Goal: Task Accomplishment & Management: Manage account settings

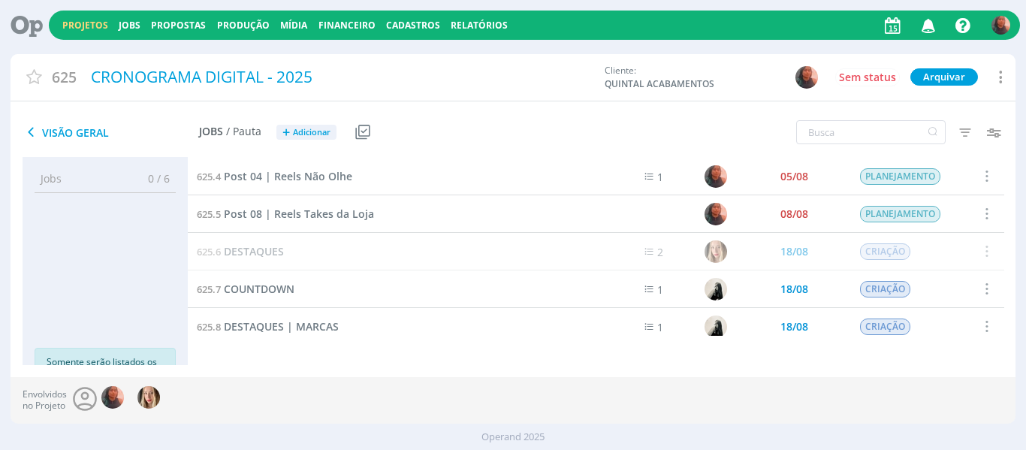
scroll to position [47, 0]
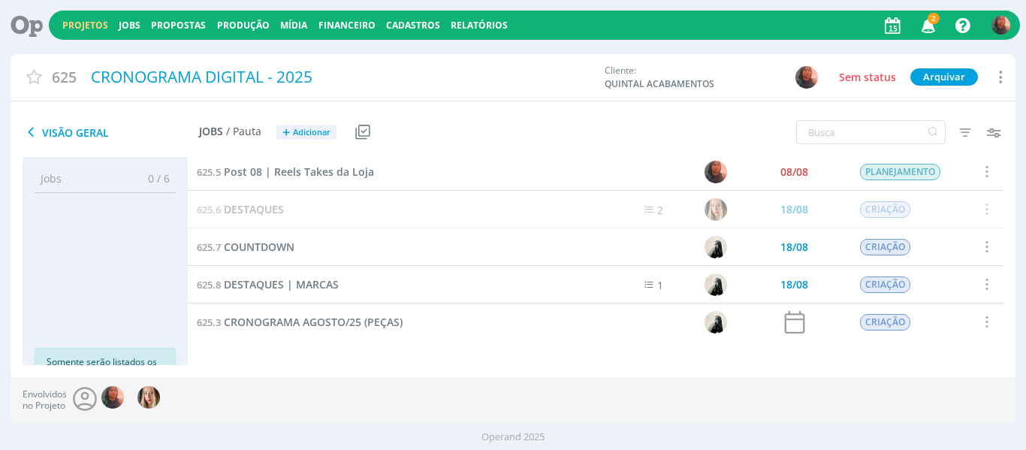
scroll to position [47, 0]
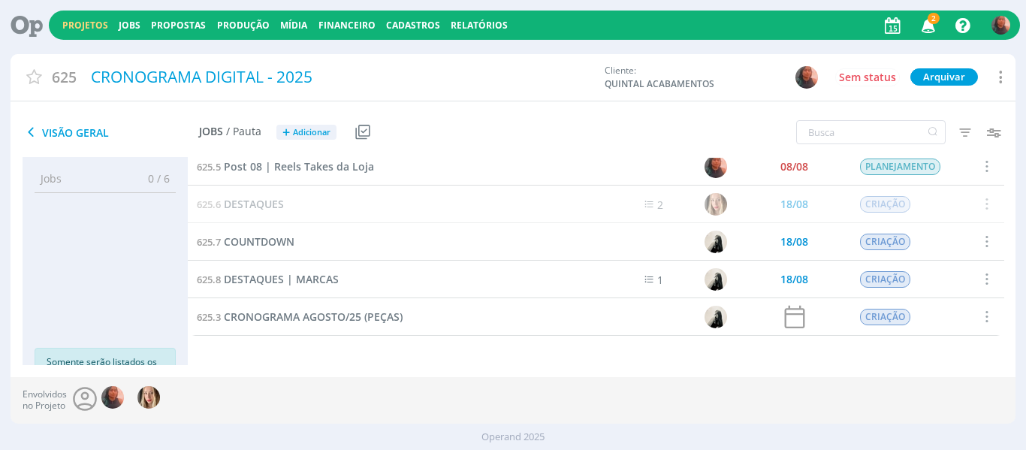
click at [931, 20] on span "2" at bounding box center [933, 18] width 12 height 11
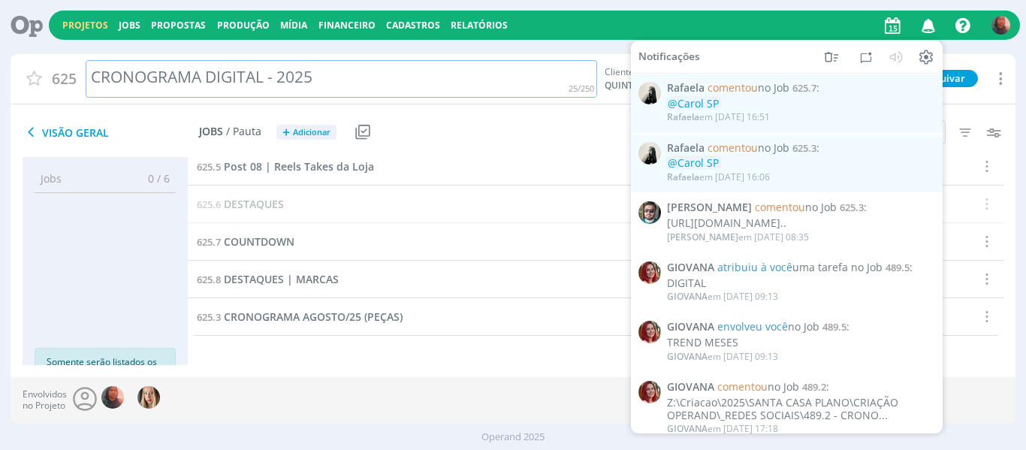
click at [351, 52] on div "Projetos Jobs Propostas Produção Mídia Financeiro Cadastros Relatórios Notifica…" at bounding box center [513, 231] width 1026 height 462
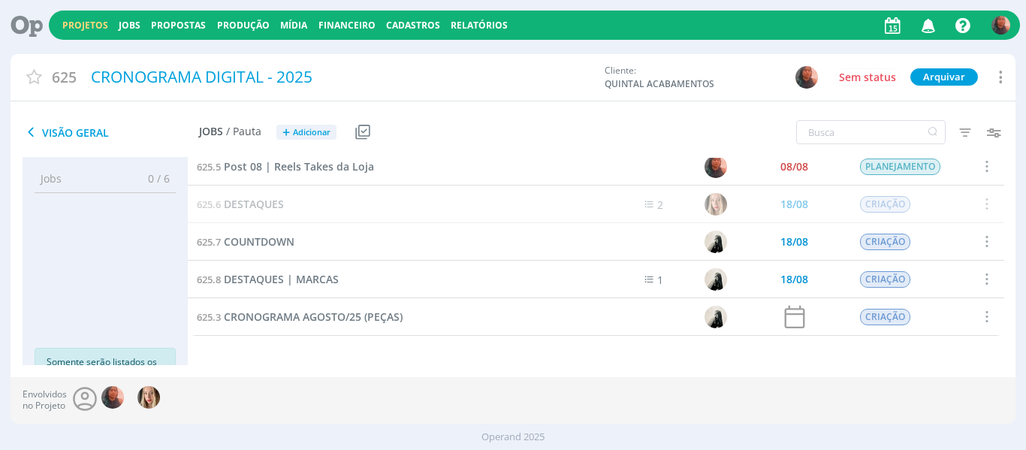
click at [81, 32] on div "Projetos Jobs Propostas Produção Mídia Financeiro Cadastros Relatórios Notifica…" at bounding box center [534, 25] width 971 height 29
click at [84, 26] on link "Projetos" at bounding box center [85, 25] width 46 height 13
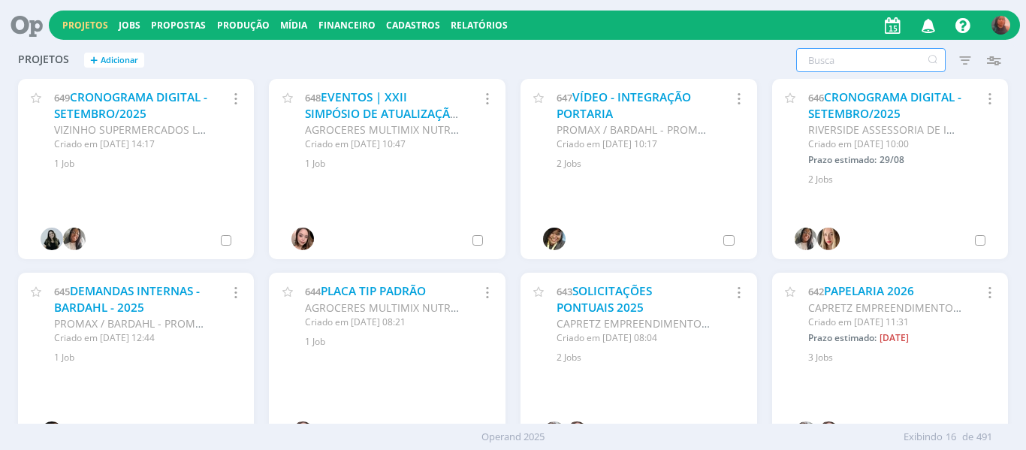
click at [871, 50] on input "text" at bounding box center [870, 60] width 149 height 24
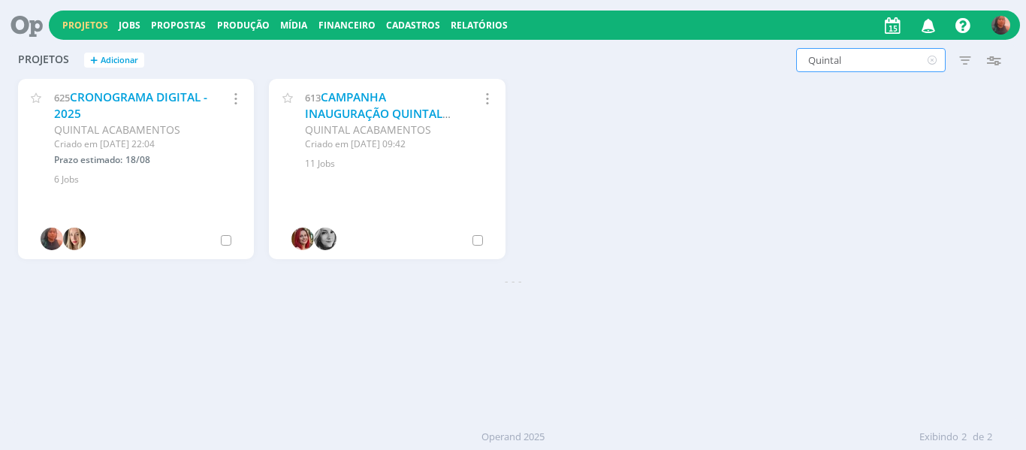
type input "Quintal"
click at [351, 104] on link "CAMPANHA INAUGURAÇÃO QUINTAL ACABAMENTOS" at bounding box center [373, 113] width 137 height 48
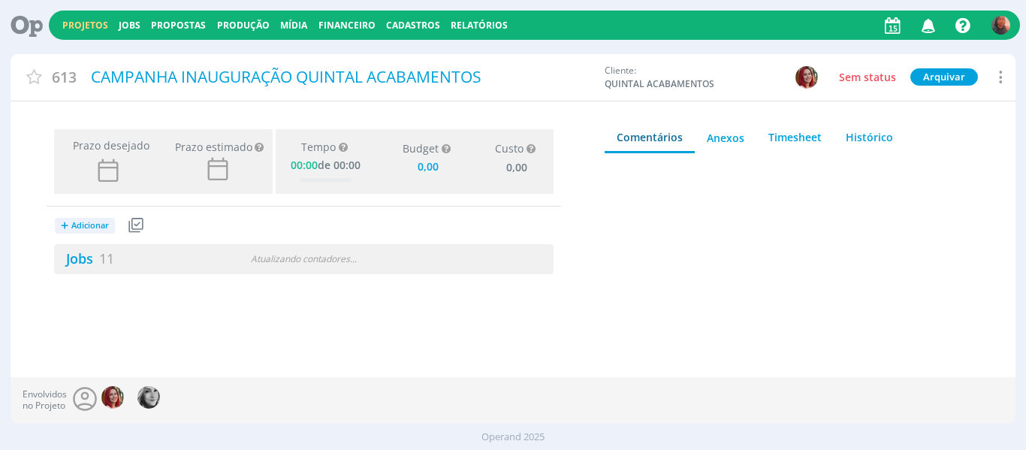
type input "0,00"
click at [279, 259] on div "Atualizando contadores . . ." at bounding box center [303, 259] width 159 height 14
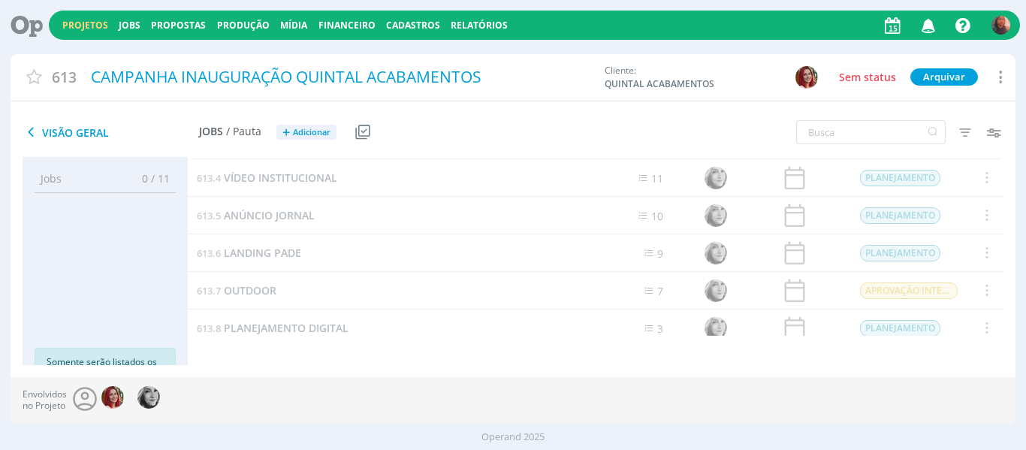
scroll to position [225, 0]
click at [327, 217] on span "PLANEJAMENTO DIGITAL" at bounding box center [286, 214] width 125 height 14
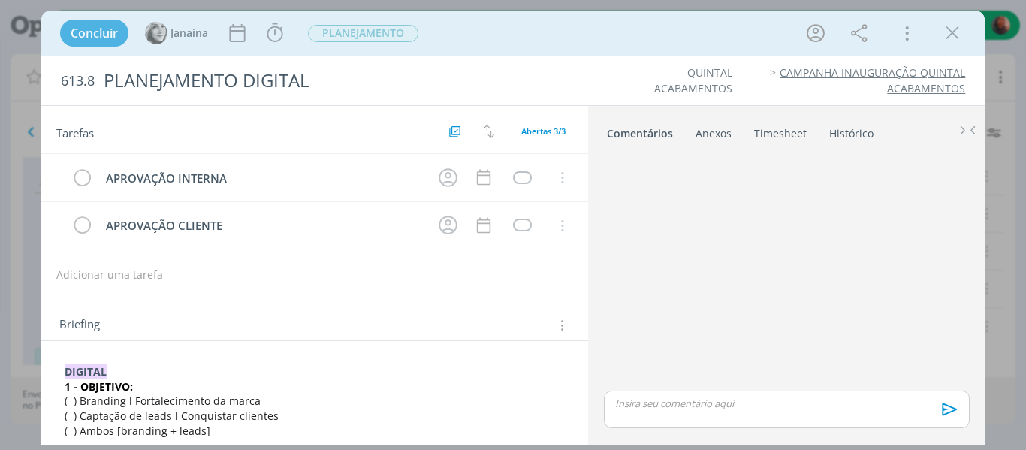
scroll to position [186, 0]
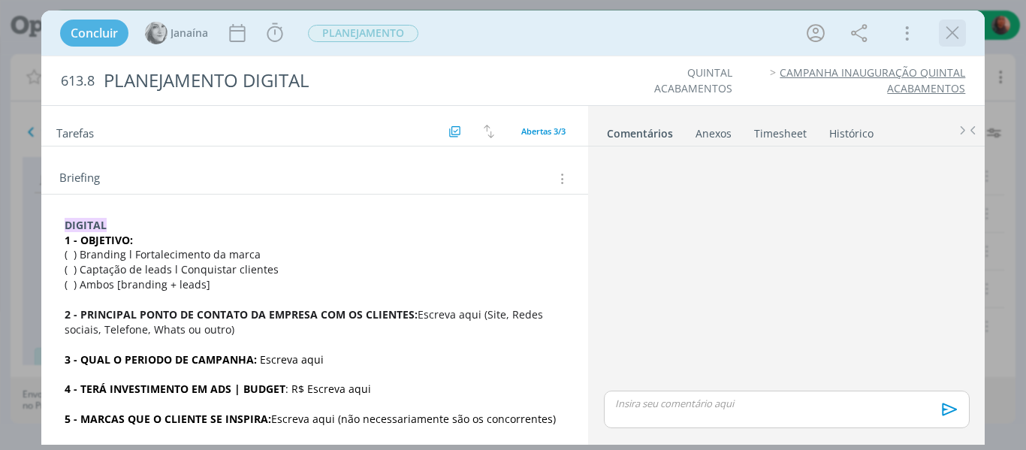
click at [950, 37] on icon "dialog" at bounding box center [952, 33] width 23 height 23
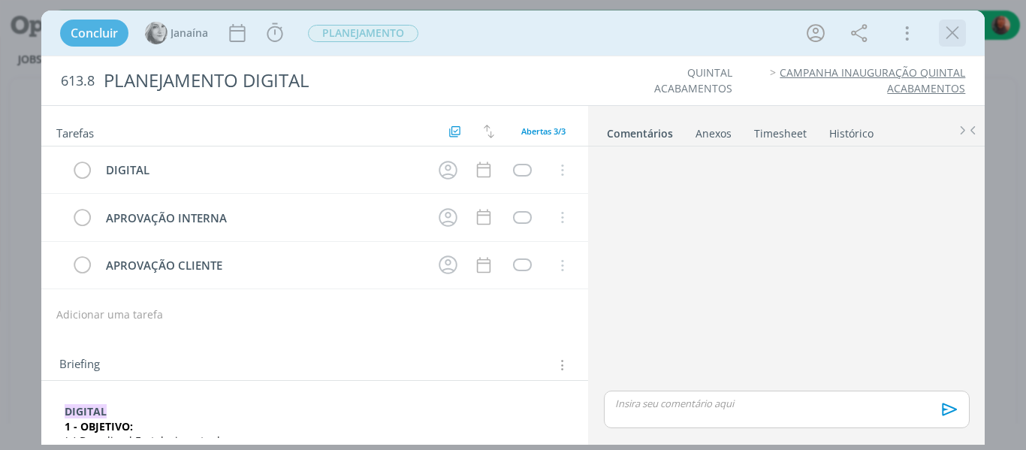
click at [954, 34] on icon "dialog" at bounding box center [952, 33] width 23 height 23
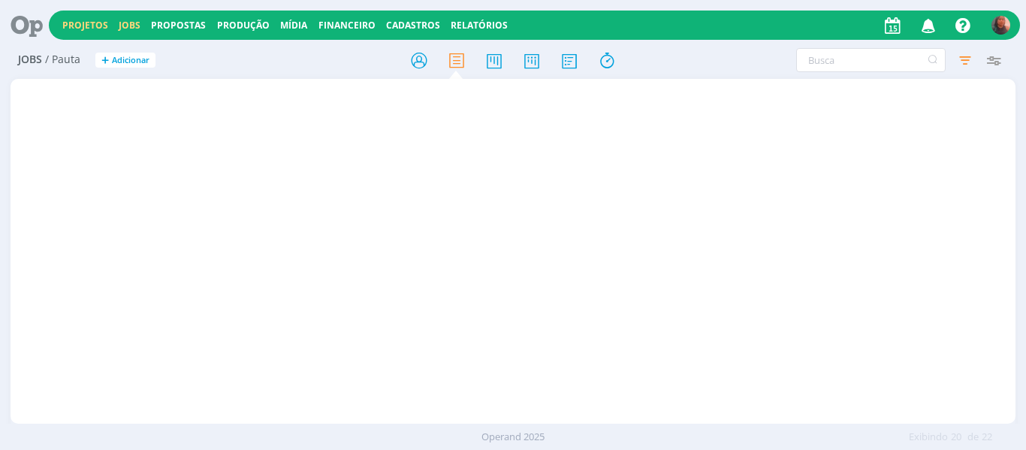
click at [77, 26] on link "Projetos" at bounding box center [85, 25] width 46 height 13
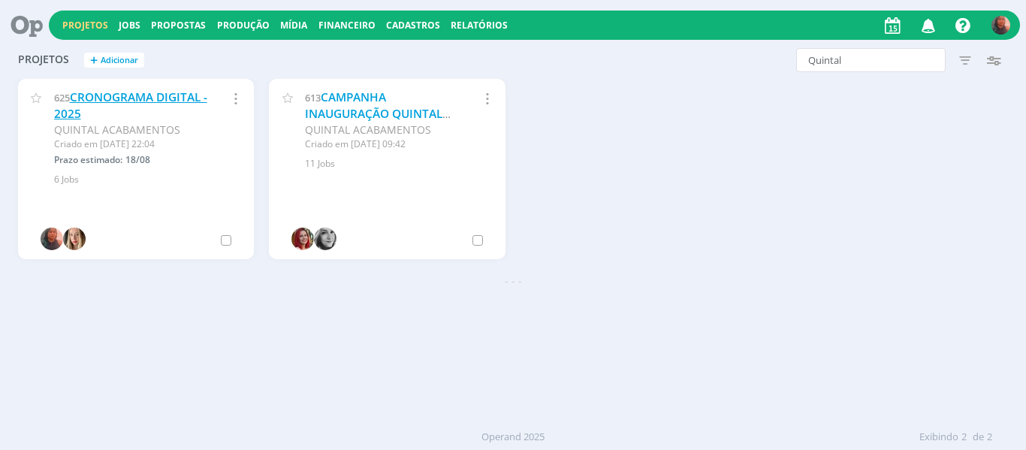
click at [137, 102] on link "CRONOGRAMA DIGITAL - 2025" at bounding box center [130, 105] width 153 height 32
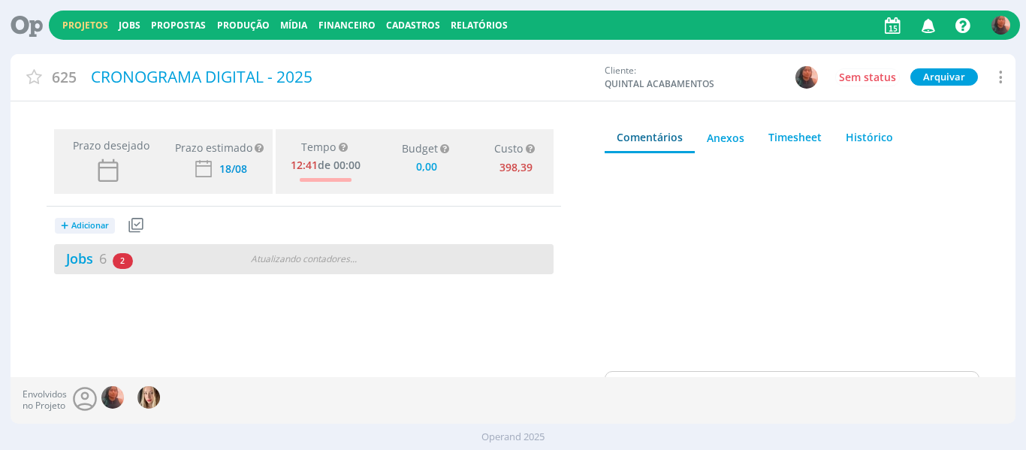
type input "0,00"
click at [210, 260] on div "Jobs 6 2 atrasados" at bounding box center [178, 259] width 249 height 20
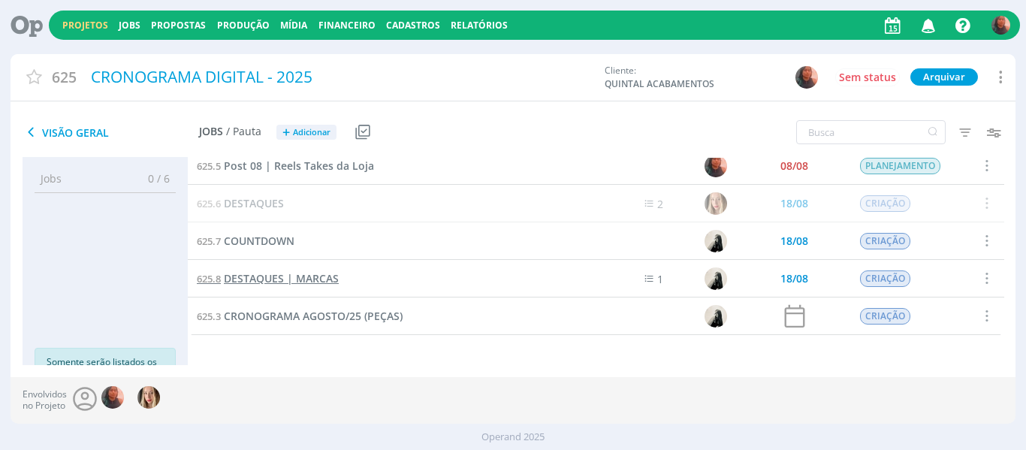
scroll to position [47, 0]
click at [225, 240] on span "COUNTDOWN" at bounding box center [259, 241] width 71 height 14
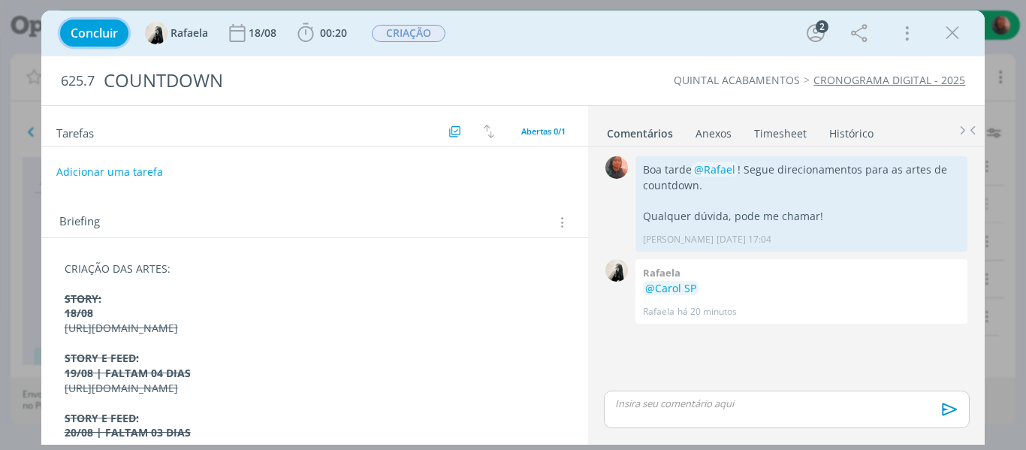
click at [96, 37] on span "Concluir" at bounding box center [94, 33] width 47 height 12
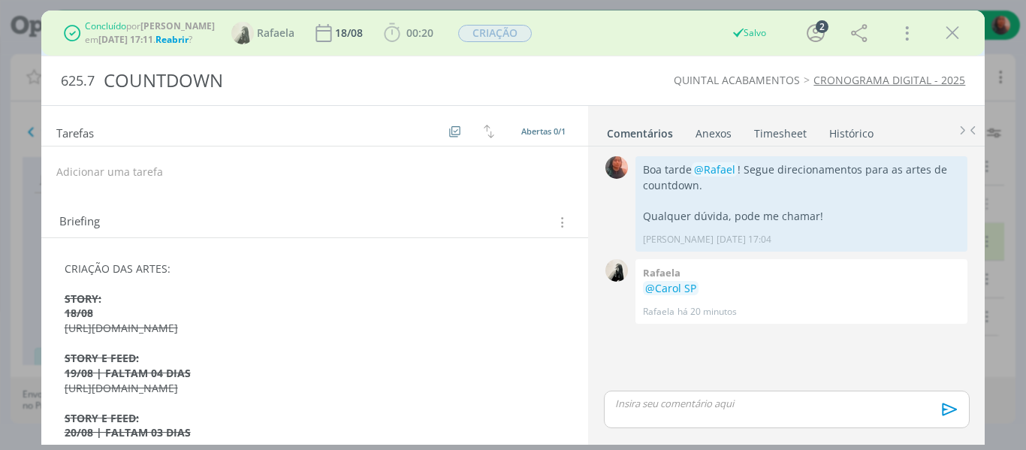
scroll to position [11, 0]
click at [195, 81] on div "COUNTDOWN" at bounding box center [340, 80] width 484 height 37
drag, startPoint x: 231, startPoint y: 81, endPoint x: 106, endPoint y: 80, distance: 124.7
click at [106, 80] on div "COUNTDOWN" at bounding box center [340, 80] width 484 height 37
copy div "COUNTDOWN"
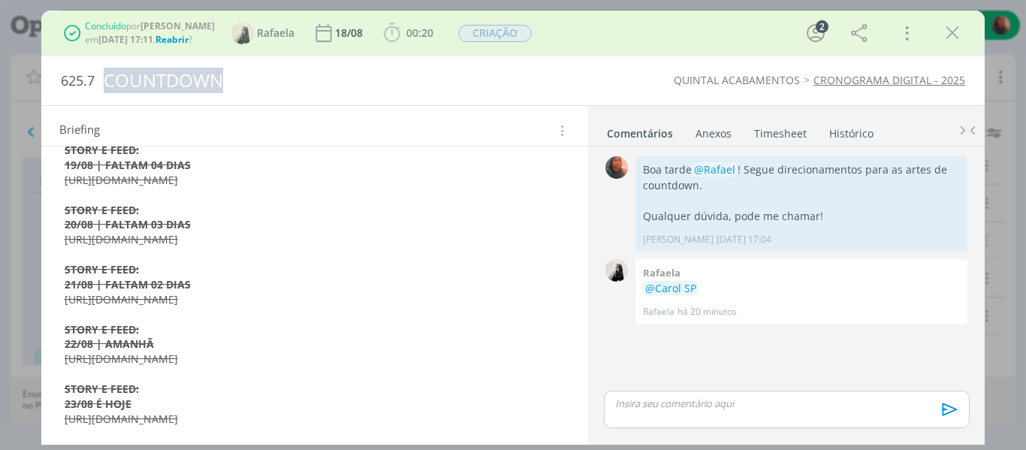
scroll to position [297, 0]
click at [943, 35] on icon "dialog" at bounding box center [952, 33] width 23 height 23
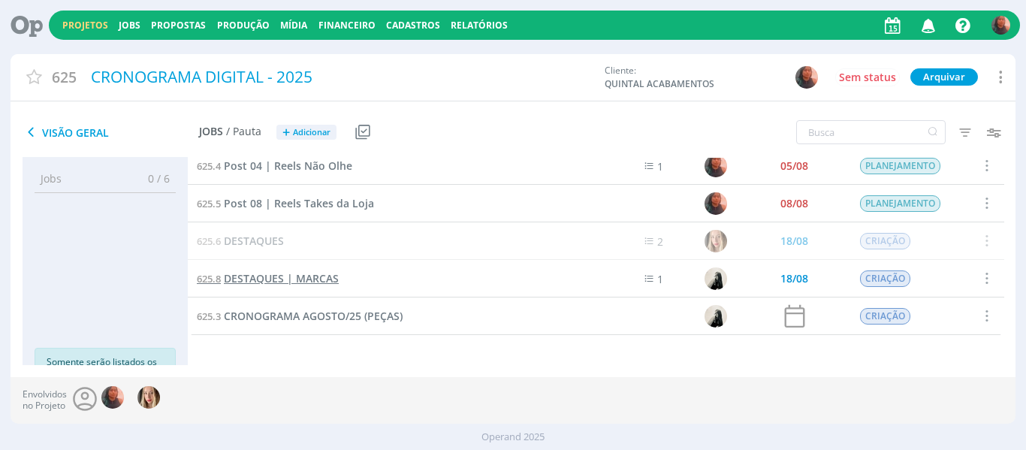
click at [302, 280] on span "DESTAQUES | MARCAS" at bounding box center [281, 278] width 115 height 14
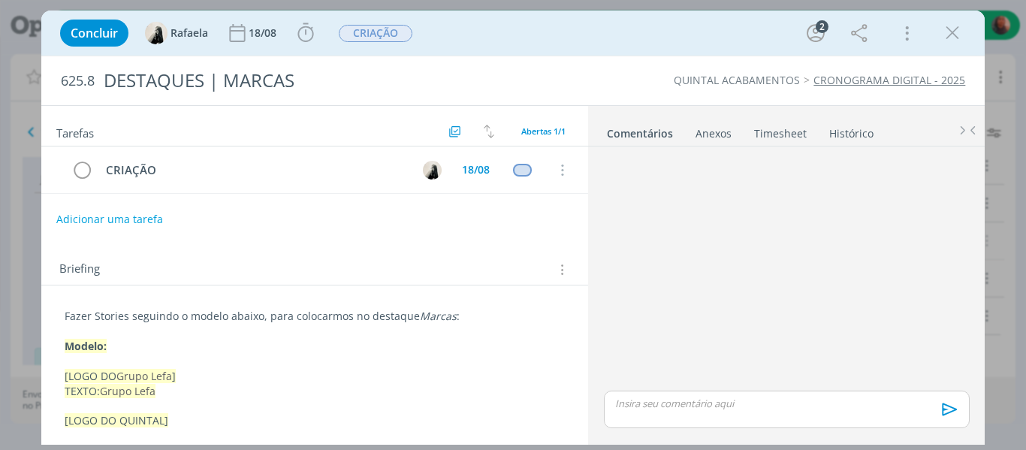
scroll to position [62, 0]
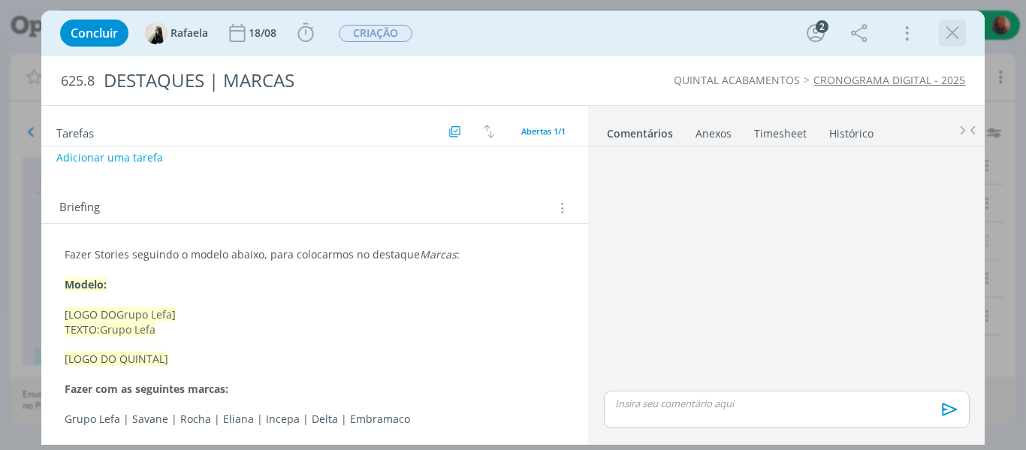
click at [957, 36] on icon "dialog" at bounding box center [952, 33] width 23 height 23
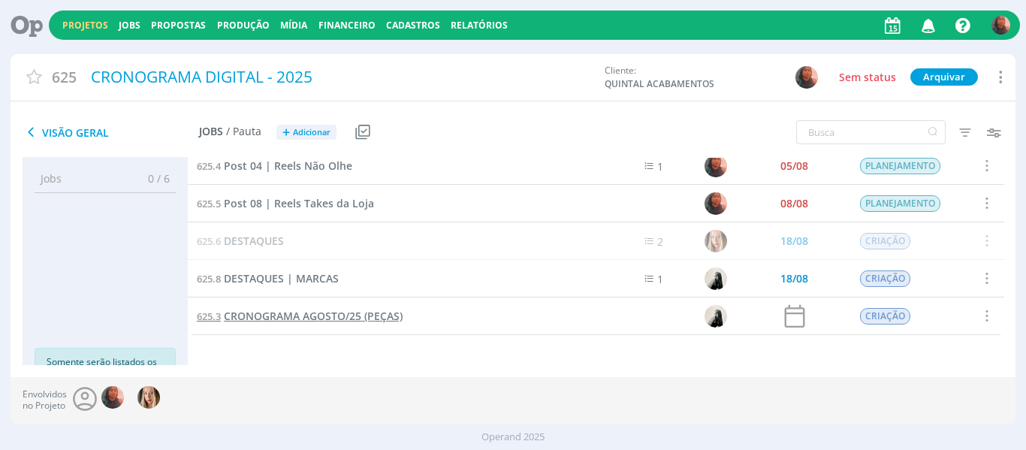
click at [342, 316] on span "CRONOGRAMA AGOSTO/25 (PEÇAS)" at bounding box center [313, 316] width 179 height 14
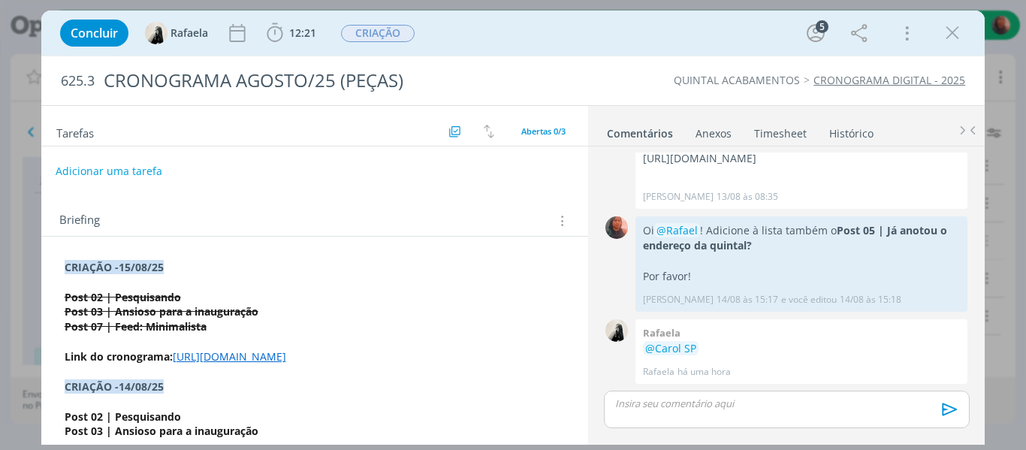
click at [138, 166] on button "Adicionar uma tarefa" at bounding box center [109, 171] width 107 height 26
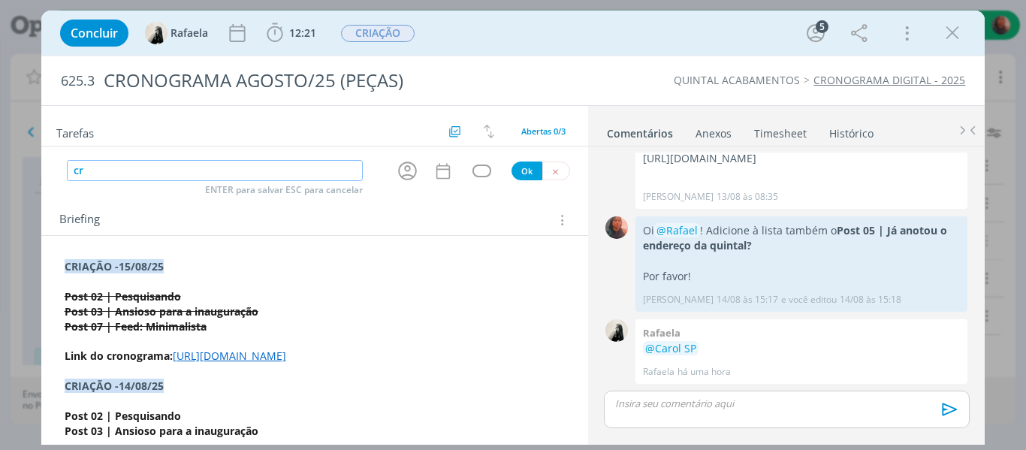
type input "c"
click at [403, 173] on icon "dialog" at bounding box center [407, 170] width 23 height 23
type input "CRIAÇÃO"
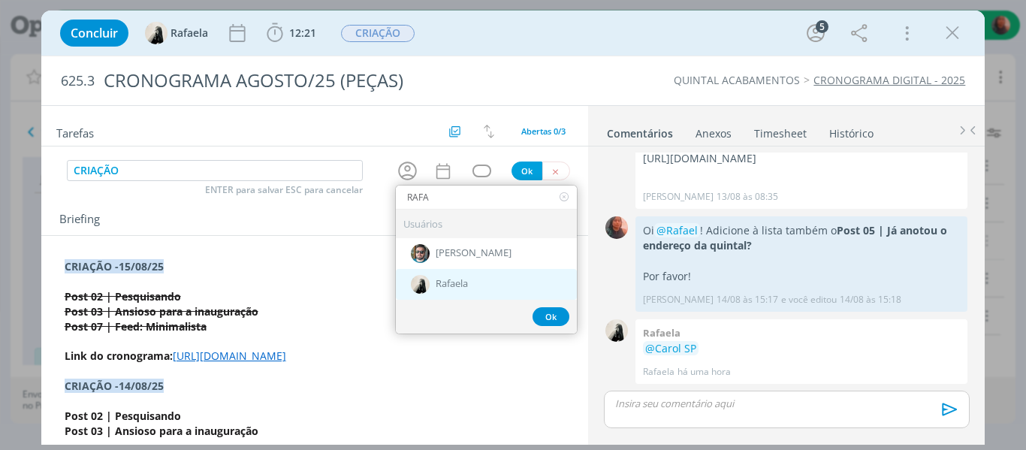
type input "RAFA"
click at [441, 283] on span "Rafaela" at bounding box center [452, 285] width 32 height 12
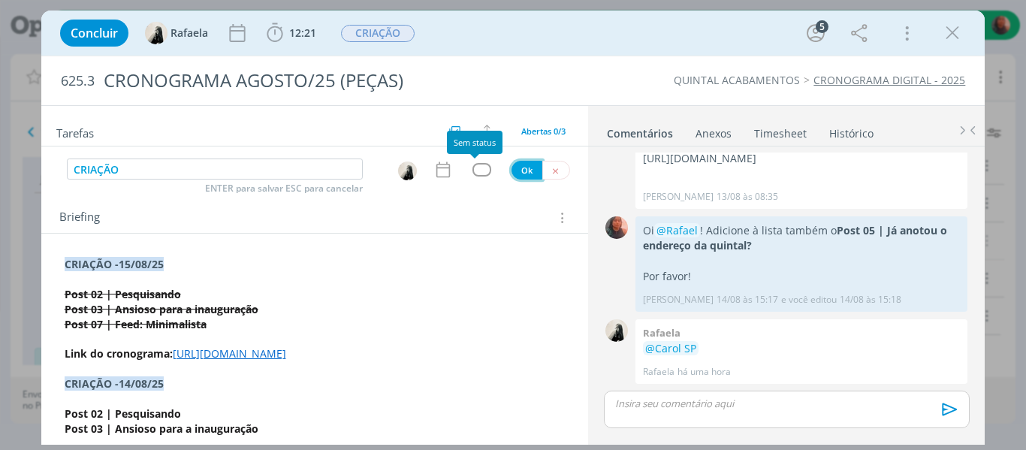
click at [518, 171] on button "Ok" at bounding box center [526, 170] width 31 height 19
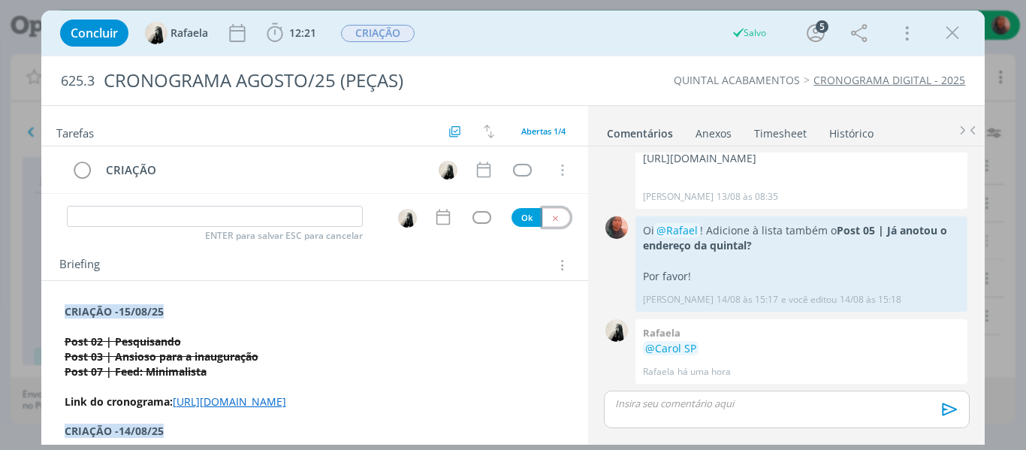
click at [558, 216] on button "dialog" at bounding box center [556, 217] width 28 height 19
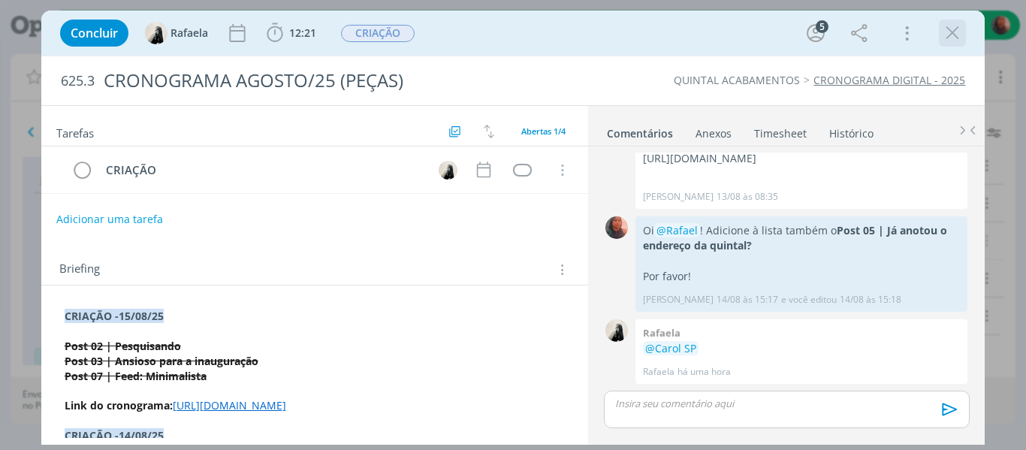
click at [963, 41] on button "dialog" at bounding box center [952, 33] width 23 height 23
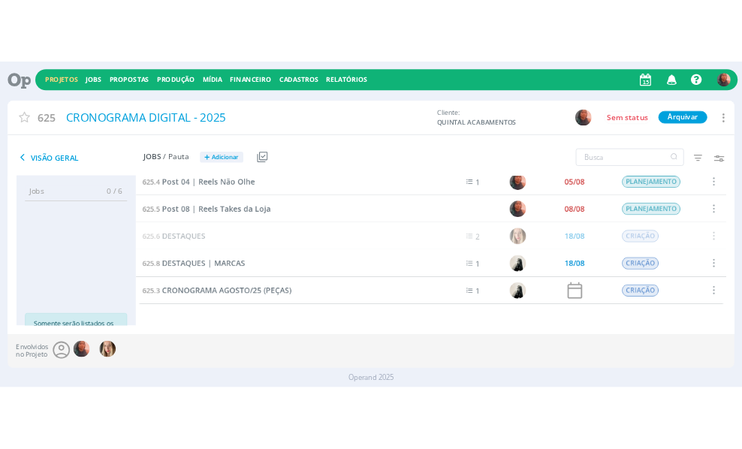
scroll to position [10, 0]
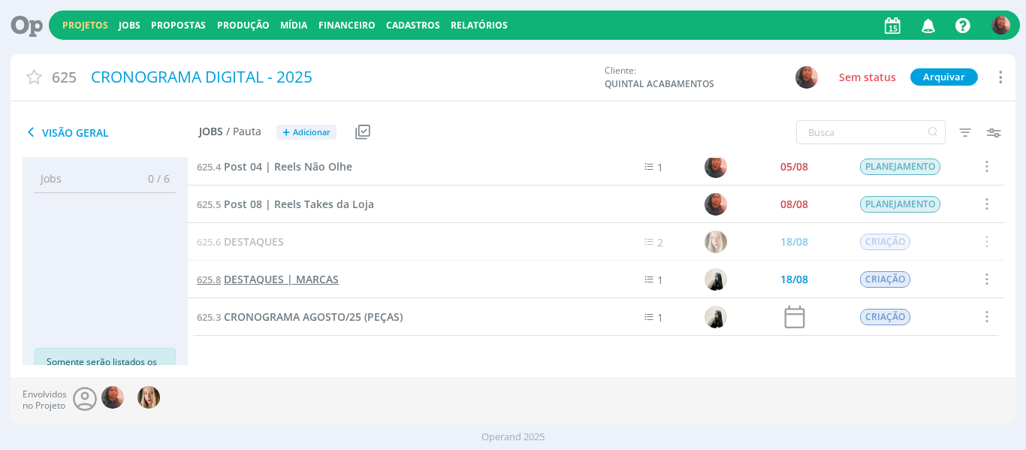
click at [306, 273] on span "DESTAQUES | MARCAS" at bounding box center [281, 279] width 115 height 14
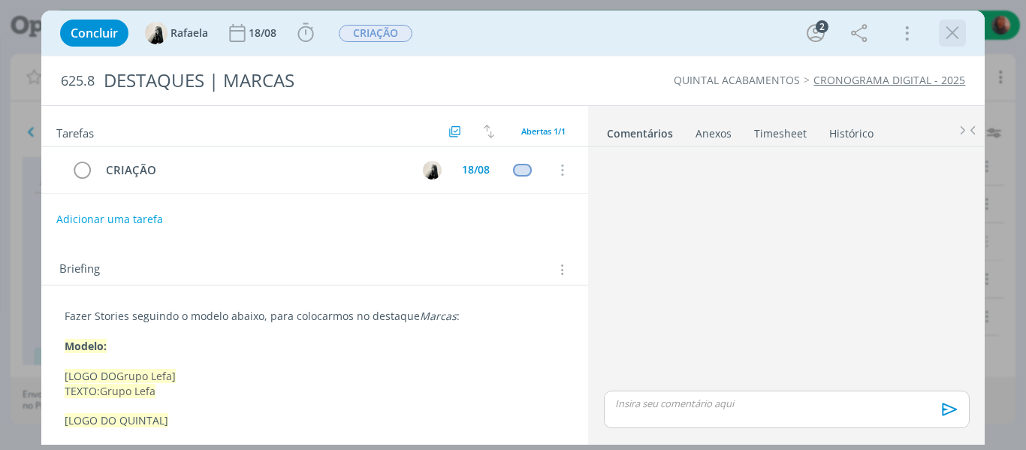
click at [949, 32] on icon "dialog" at bounding box center [952, 33] width 23 height 23
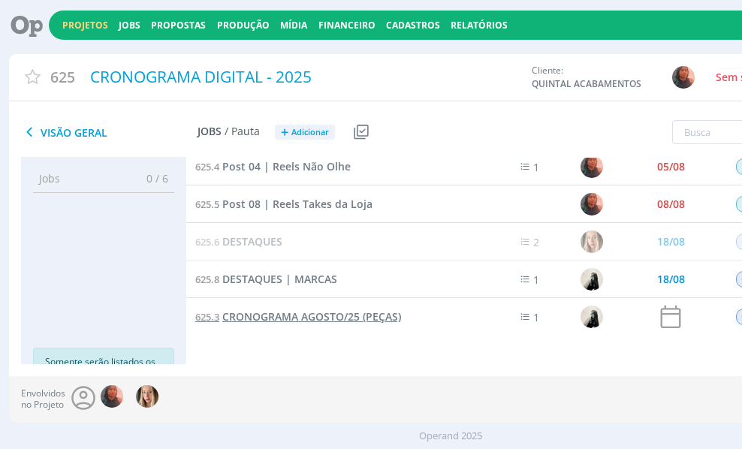
click at [309, 315] on span "CRONOGRAMA AGOSTO/25 (PEÇAS)" at bounding box center [311, 316] width 179 height 14
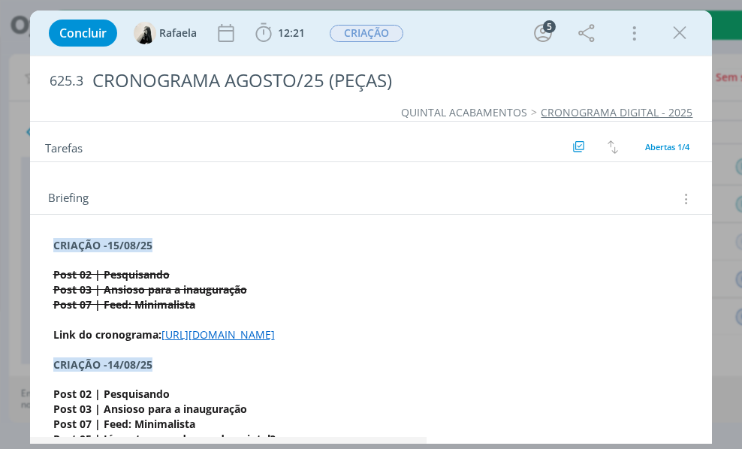
scroll to position [75, 0]
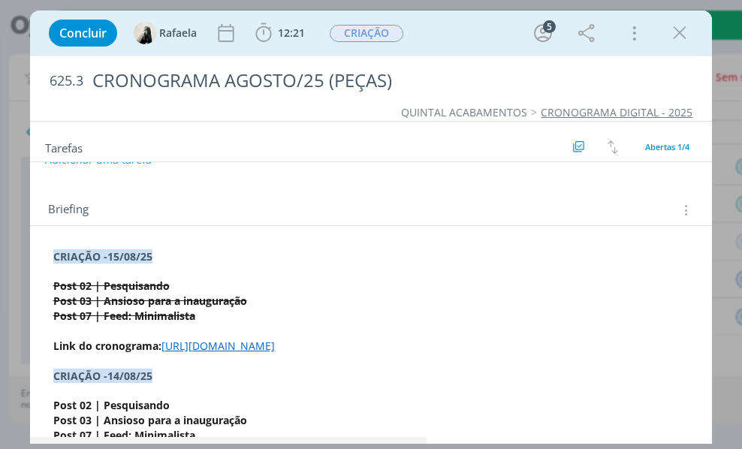
click at [135, 290] on s "Post 02 | Pesquisando" at bounding box center [111, 286] width 116 height 14
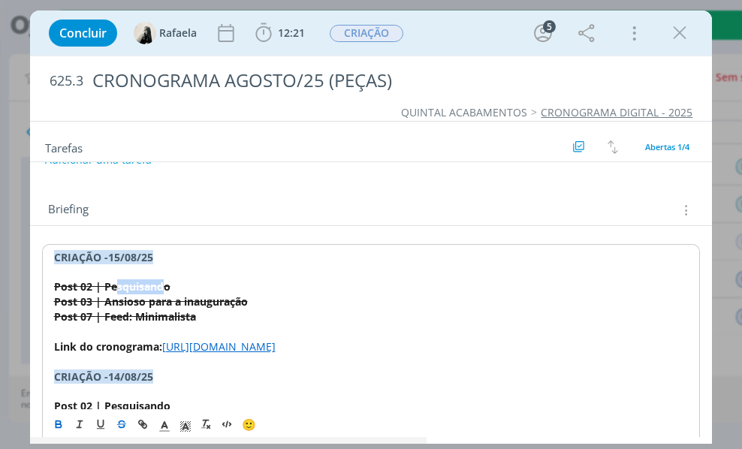
drag, startPoint x: 164, startPoint y: 285, endPoint x: 116, endPoint y: 285, distance: 48.1
click at [116, 285] on s "Post 02 | Pesquisando" at bounding box center [112, 286] width 116 height 14
click at [84, 284] on s "Post 02 | Pesquisando" at bounding box center [112, 286] width 116 height 14
drag, startPoint x: 51, startPoint y: 286, endPoint x: 185, endPoint y: 287, distance: 134.4
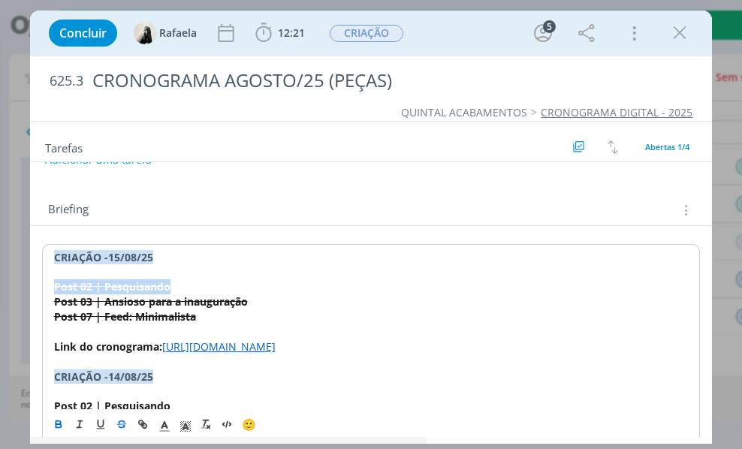
copy s "Post 02 | Pesquisando"
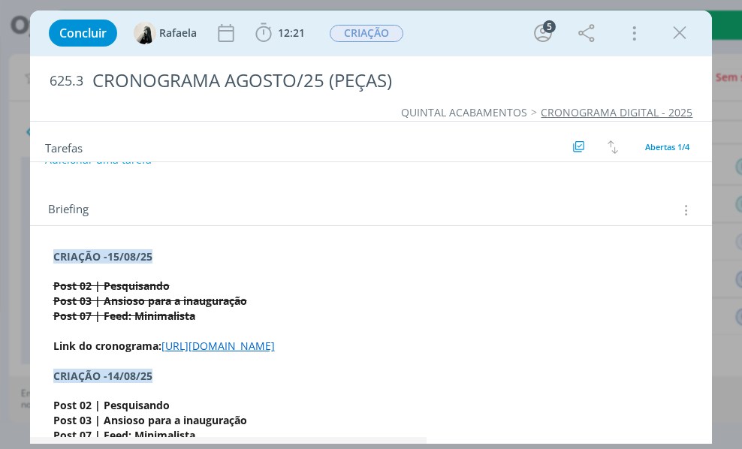
click at [149, 303] on s "Post 03 | Ansioso para a inauguração" at bounding box center [150, 301] width 194 height 14
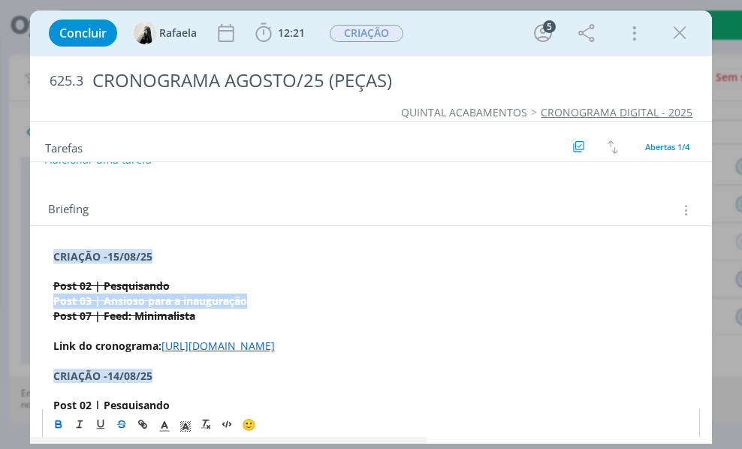
drag, startPoint x: 51, startPoint y: 298, endPoint x: 285, endPoint y: 302, distance: 234.3
copy s "Post 03 | Ansioso para a inauguração"
click at [131, 315] on s "Post 07 | Feed: Minimalista" at bounding box center [124, 316] width 142 height 14
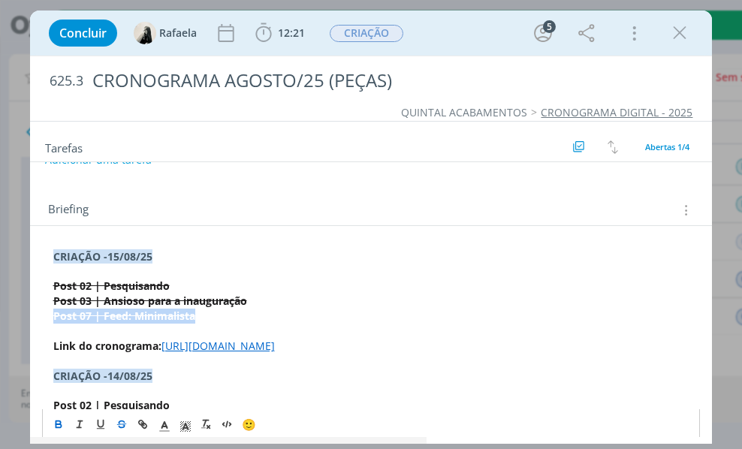
drag, startPoint x: 54, startPoint y: 315, endPoint x: 200, endPoint y: 312, distance: 145.7
click at [200, 312] on p "Post 07 | Feed: Minimalista" at bounding box center [371, 316] width 636 height 15
copy s "Post 07 | Feed: Minimalista"
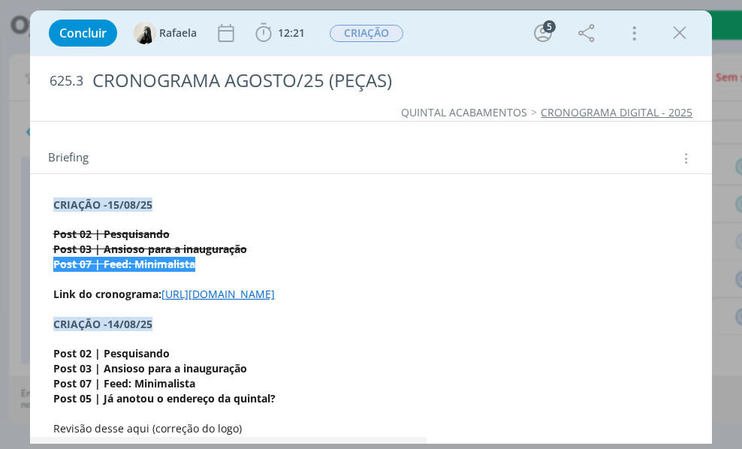
scroll to position [149, 0]
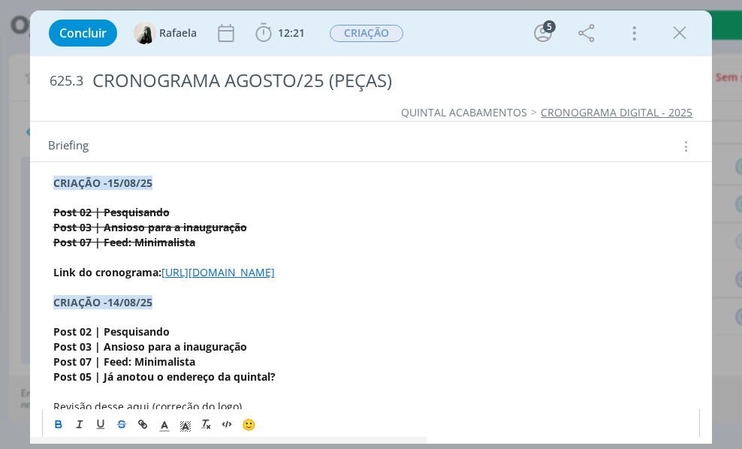
click at [221, 384] on strong "Post 05 | Já anotou o endereço da quintal?" at bounding box center [164, 376] width 222 height 14
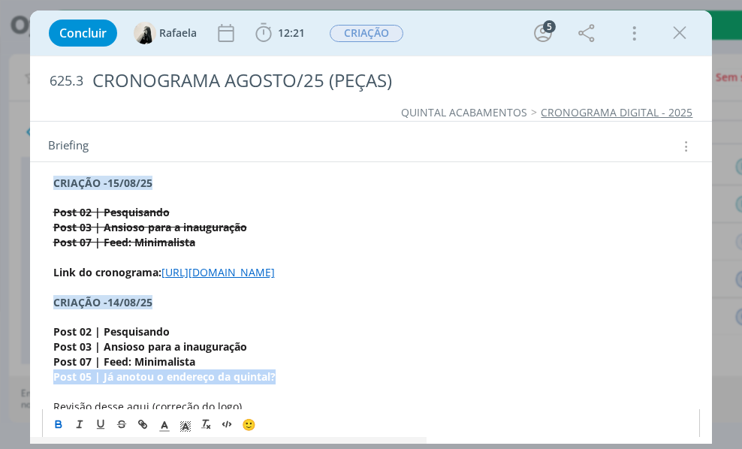
drag, startPoint x: 276, startPoint y: 389, endPoint x: 45, endPoint y: 391, distance: 231.3
click at [45, 391] on div "﻿CRIAÇÃO -15/08/25 Post 02 | Pesquisando Post 03 | Ansioso para a inauguração P…" at bounding box center [371, 451] width 659 height 562
copy strong "Post 05 | Já anotou o endereço da quintal?"
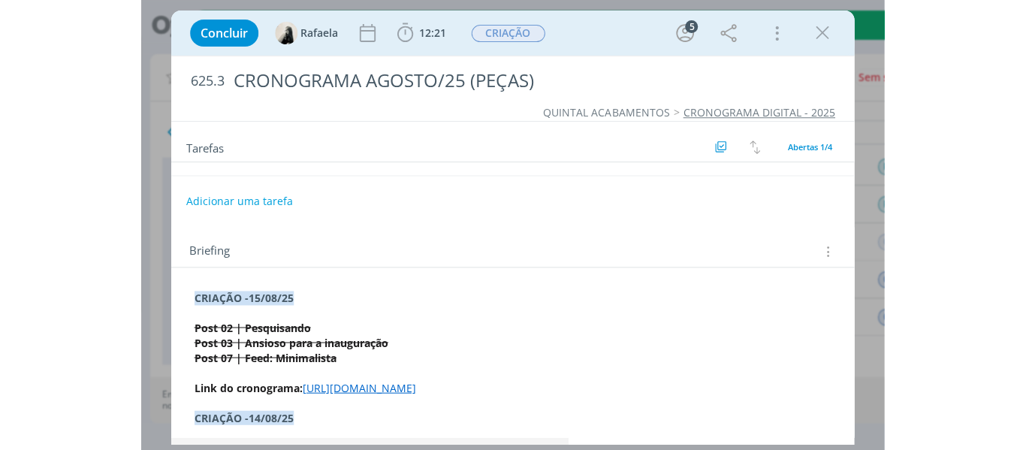
scroll to position [0, 0]
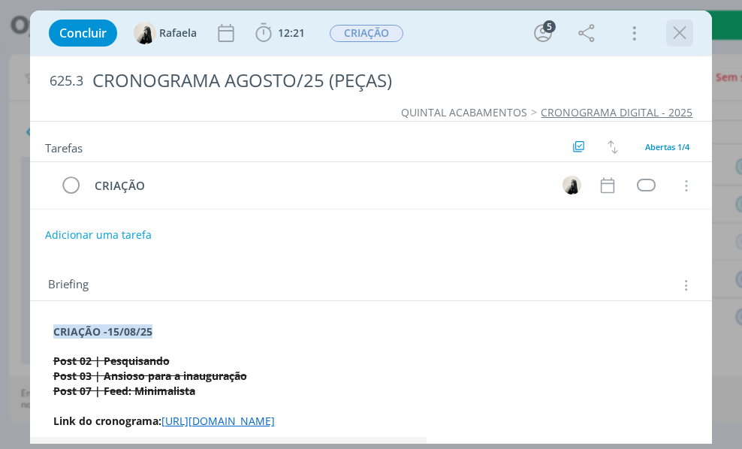
click at [680, 34] on icon "dialog" at bounding box center [679, 33] width 23 height 23
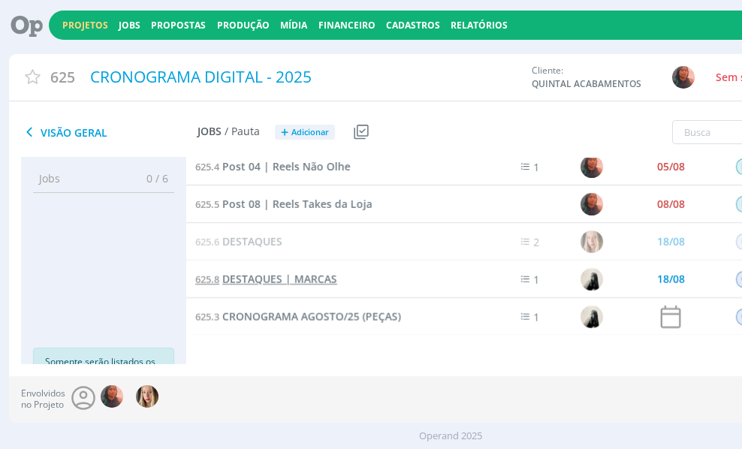
click at [281, 273] on span "DESTAQUES | MARCAS" at bounding box center [279, 279] width 115 height 14
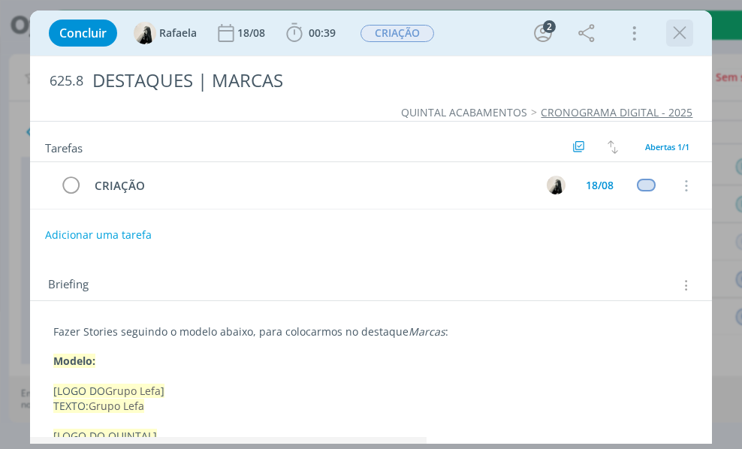
click at [674, 44] on button "dialog" at bounding box center [679, 33] width 23 height 23
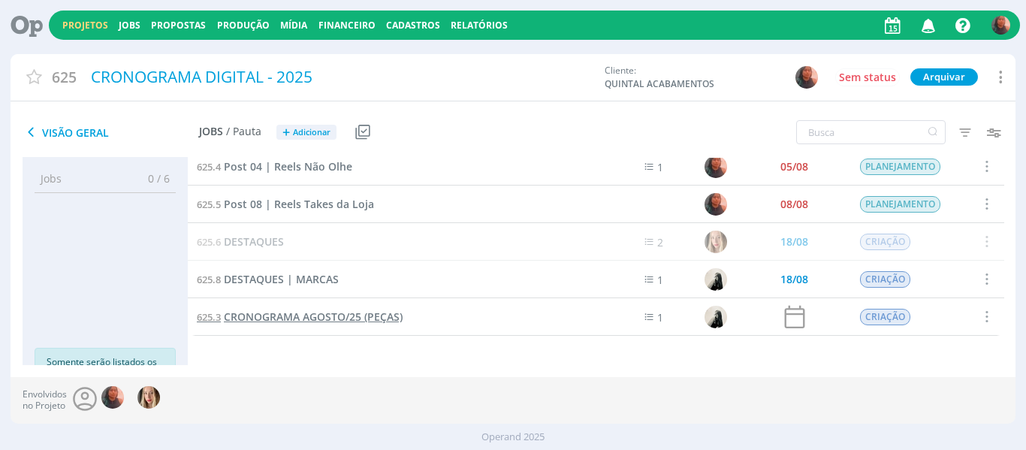
click at [301, 318] on span "CRONOGRAMA AGOSTO/25 (PEÇAS)" at bounding box center [313, 316] width 179 height 14
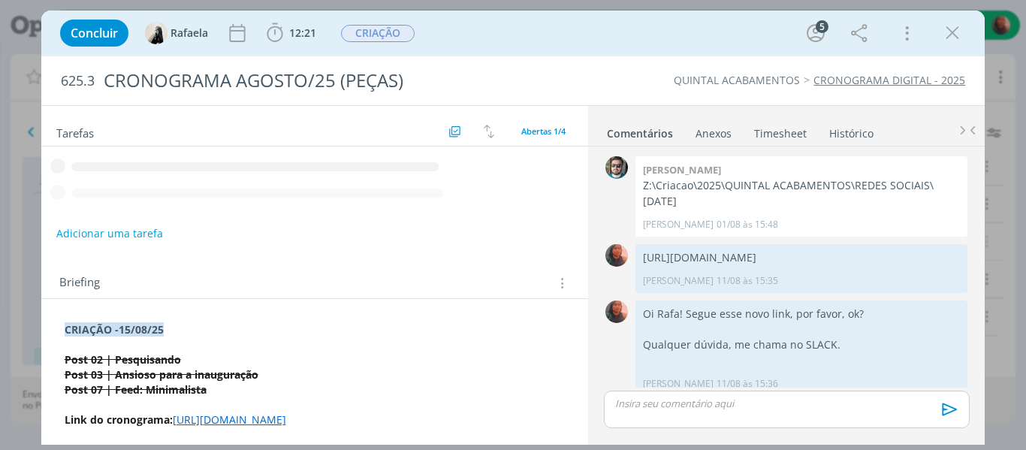
scroll to position [336, 0]
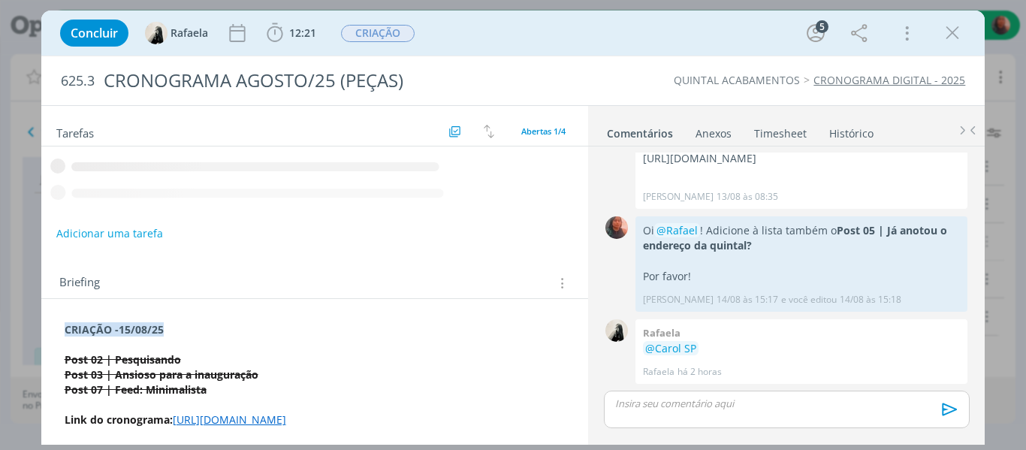
click at [127, 333] on strong "﻿CRIAÇÃO -15/08/25" at bounding box center [114, 329] width 99 height 14
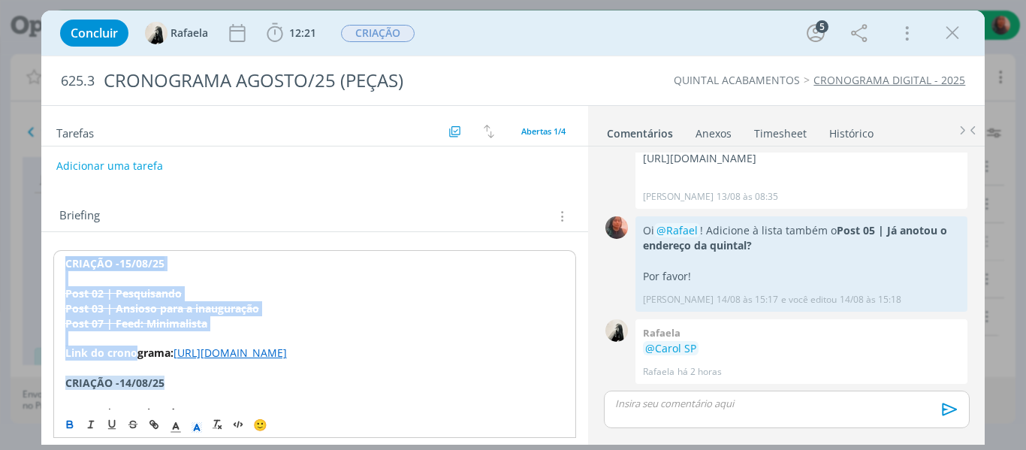
scroll to position [75, 0]
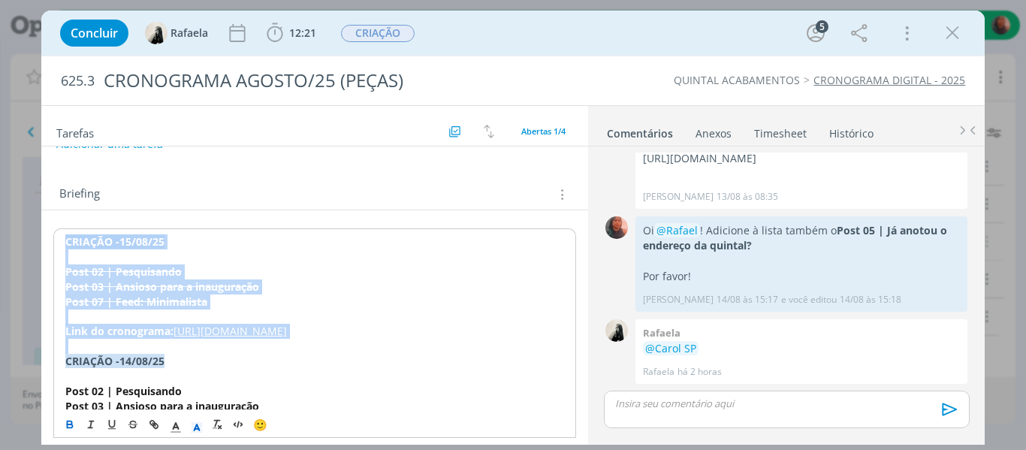
drag, startPoint x: 66, startPoint y: 319, endPoint x: 387, endPoint y: 375, distance: 325.4
copy div "CRIAÇÃO -15/08/25 Post 02 | Pesquisando Post 03 | Ansioso para a inauguração Po…"
click at [83, 275] on s "Post 02 | Pesquisando" at bounding box center [123, 271] width 116 height 14
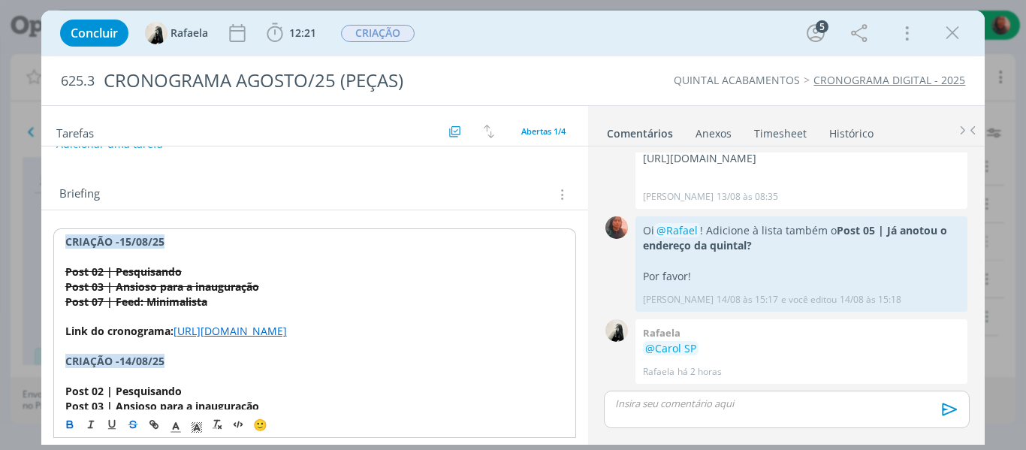
click at [69, 244] on strong "﻿CRIAÇÃO -15/08/25" at bounding box center [114, 241] width 99 height 14
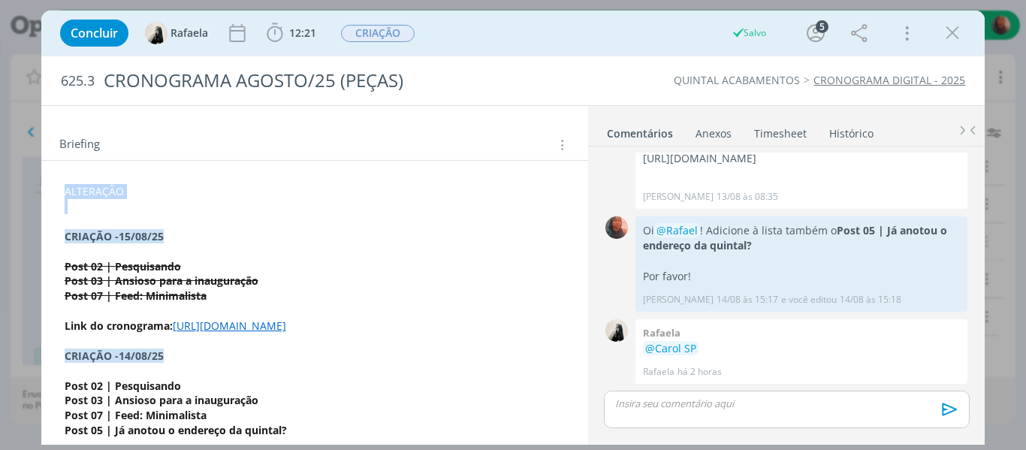
scroll to position [150, 0]
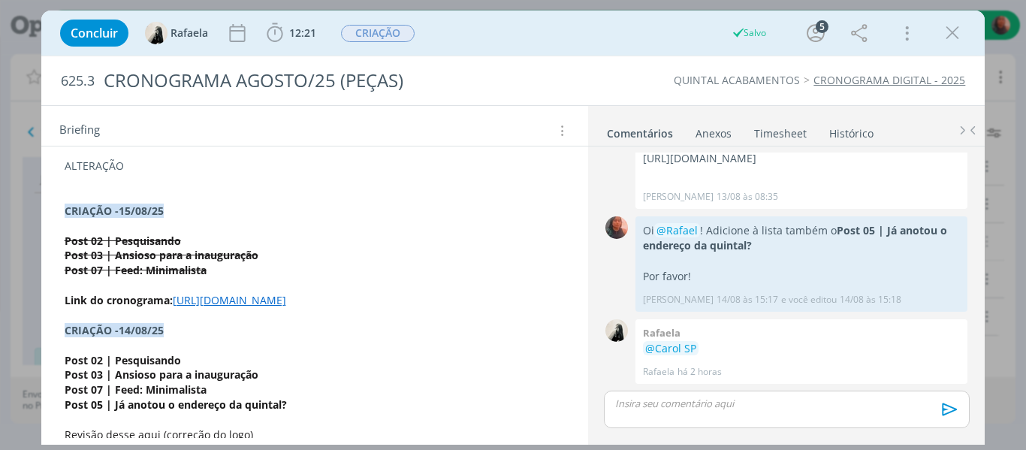
click at [159, 258] on s "Post 03 | Ansioso para a inauguração" at bounding box center [162, 255] width 194 height 14
click at [125, 164] on p "ALTERAÇÃO" at bounding box center [315, 165] width 501 height 15
click at [201, 428] on icon "dialog" at bounding box center [197, 427] width 14 height 14
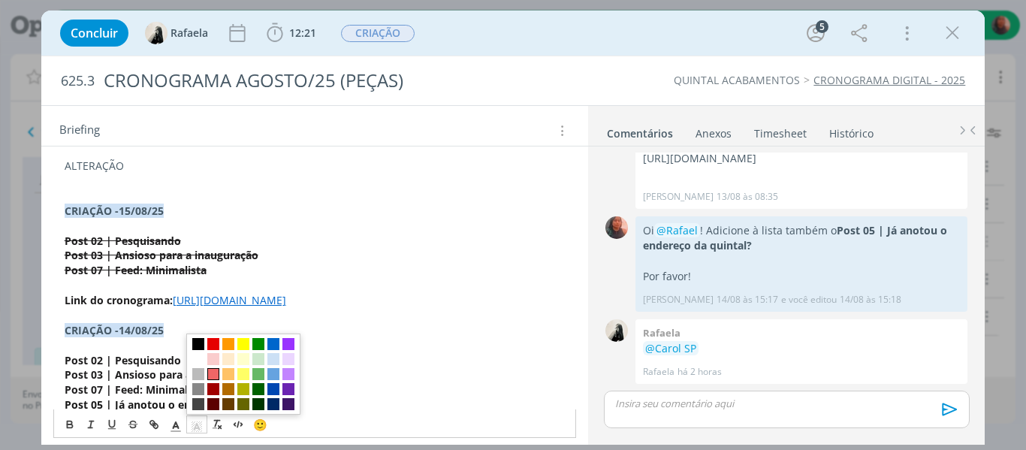
click at [213, 375] on span "dialog" at bounding box center [213, 374] width 12 height 12
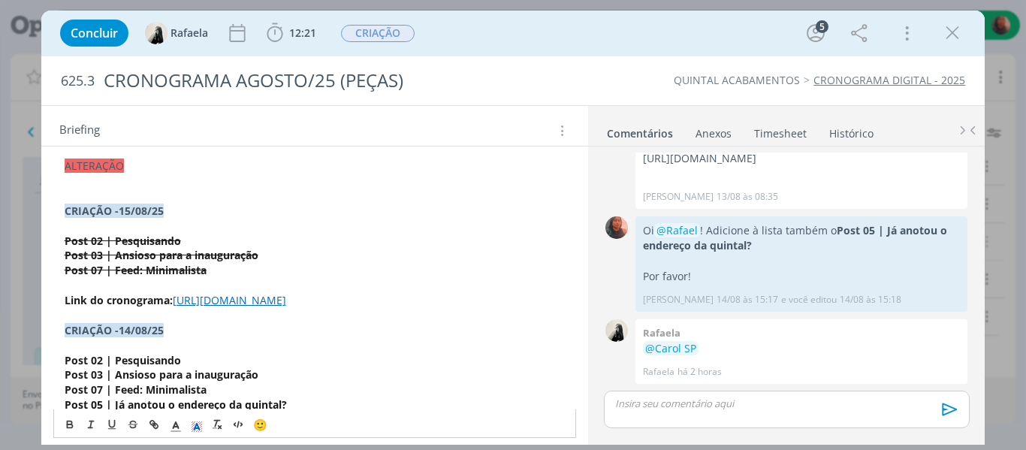
click at [122, 184] on p "dialog" at bounding box center [315, 180] width 501 height 15
click at [134, 172] on p "ALTERAÇÃO" at bounding box center [315, 165] width 501 height 15
click at [171, 425] on icon "dialog" at bounding box center [176, 427] width 14 height 14
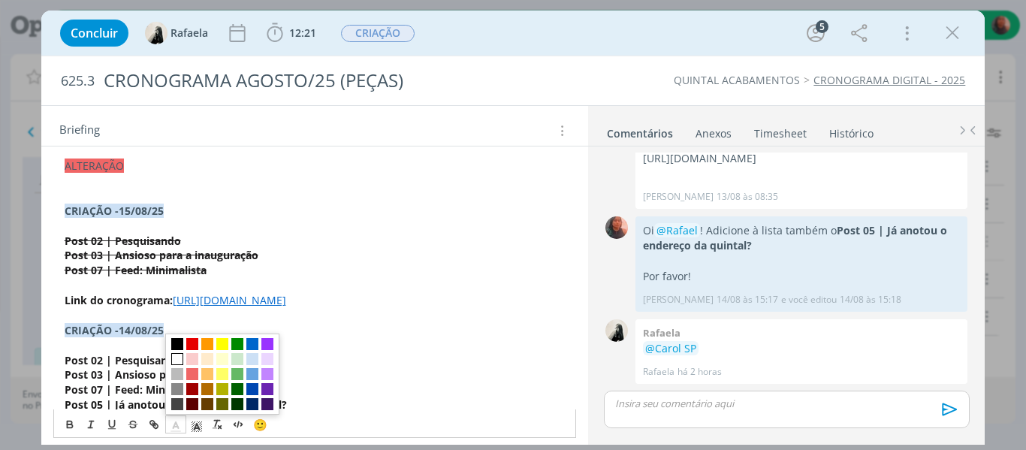
click at [175, 359] on span "dialog" at bounding box center [177, 359] width 12 height 12
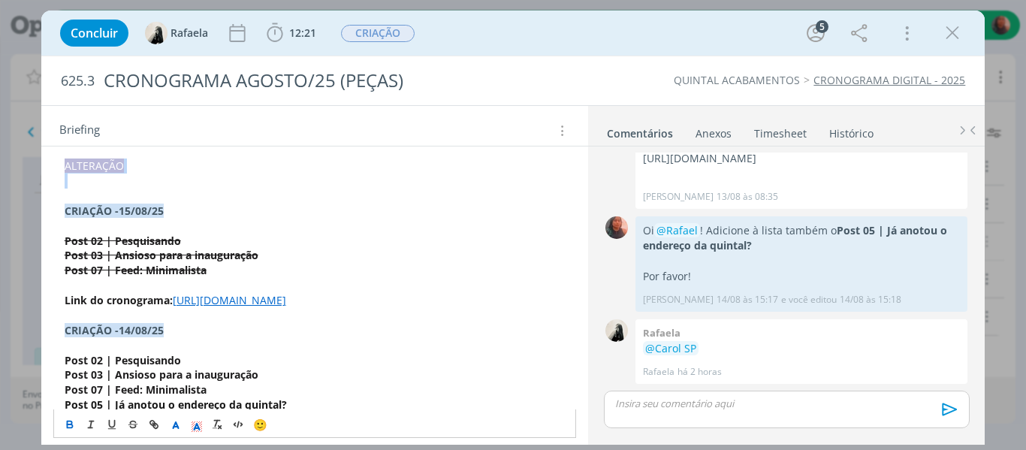
click at [65, 429] on icon "dialog" at bounding box center [70, 424] width 12 height 12
click at [158, 172] on p "ALTERAÇÃO" at bounding box center [315, 165] width 501 height 15
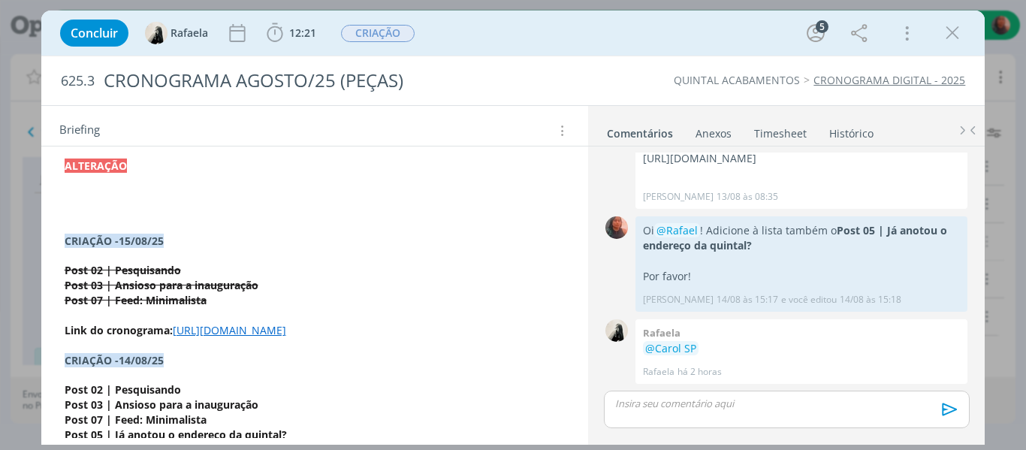
click at [86, 185] on p "dialog" at bounding box center [315, 180] width 501 height 15
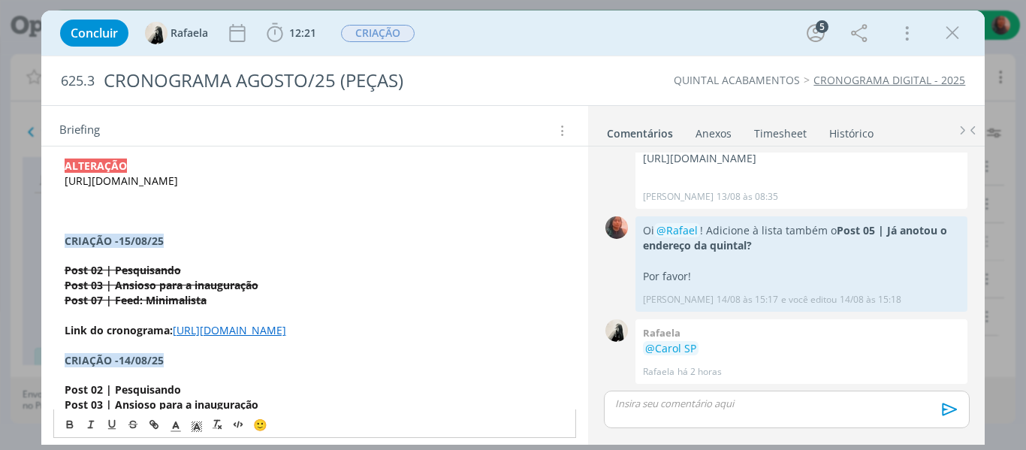
click at [140, 219] on p "dialog" at bounding box center [315, 211] width 501 height 15
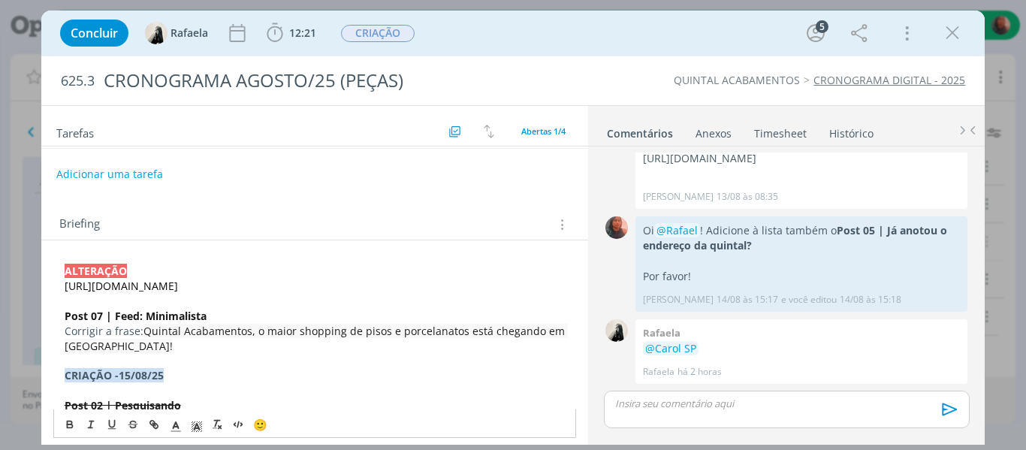
scroll to position [0, 0]
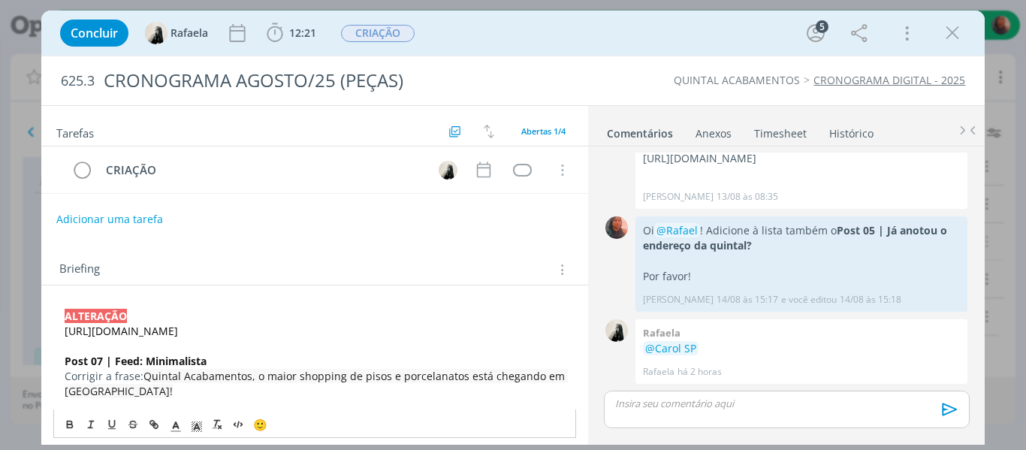
click at [754, 415] on div "dialog" at bounding box center [786, 409] width 365 height 38
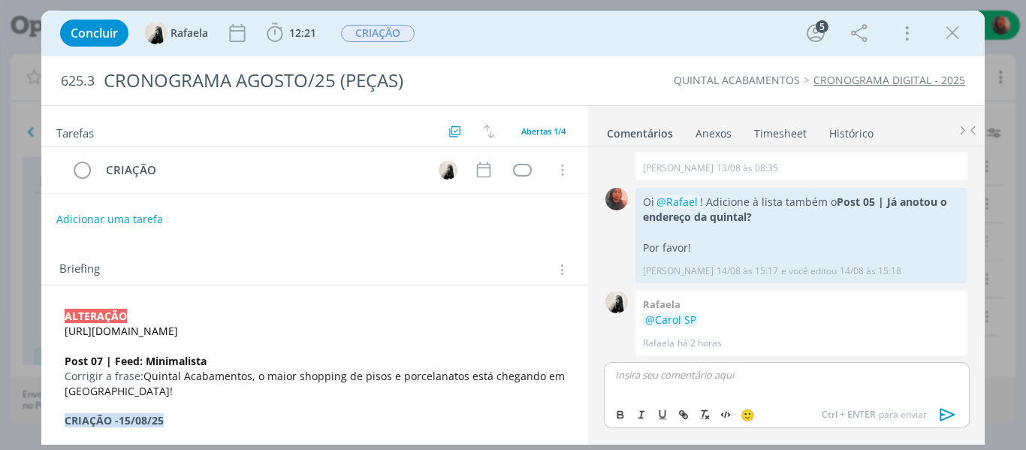
scroll to position [364, 0]
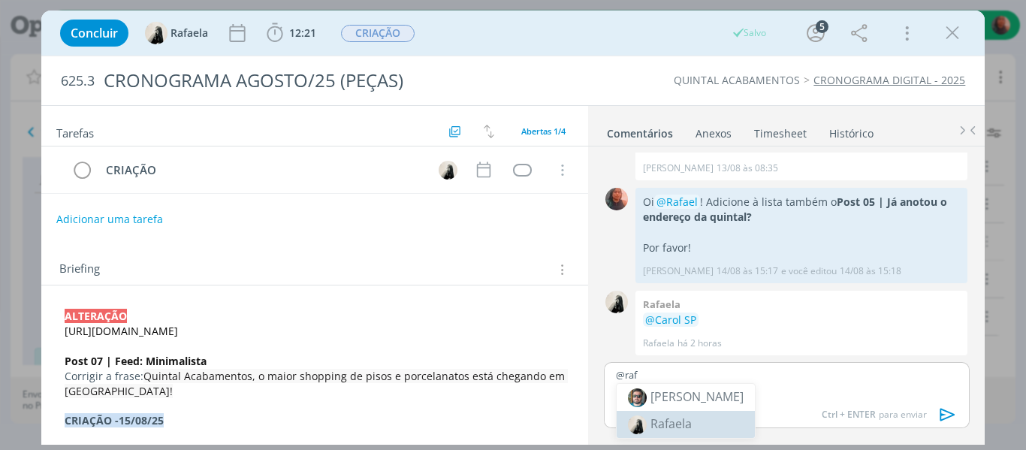
click at [679, 420] on span "Rafaela" at bounding box center [670, 423] width 41 height 17
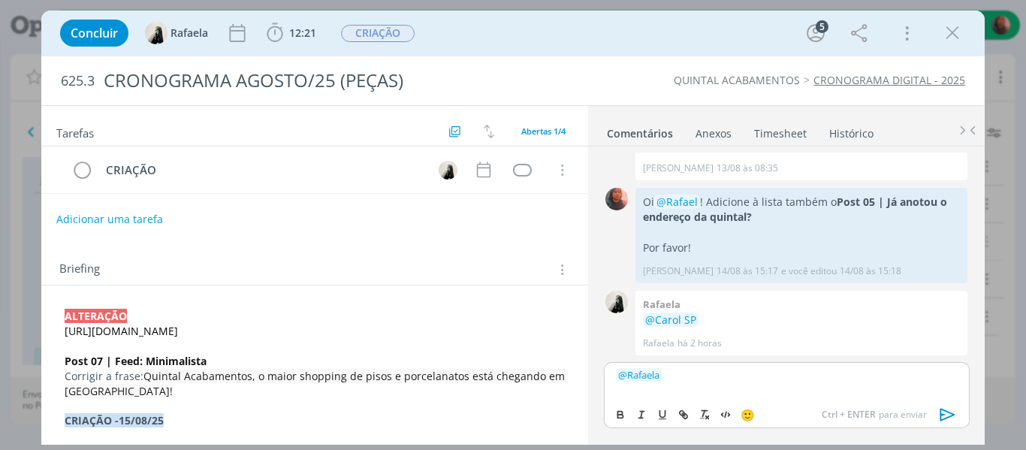
click at [944, 414] on icon "dialog" at bounding box center [947, 414] width 23 height 23
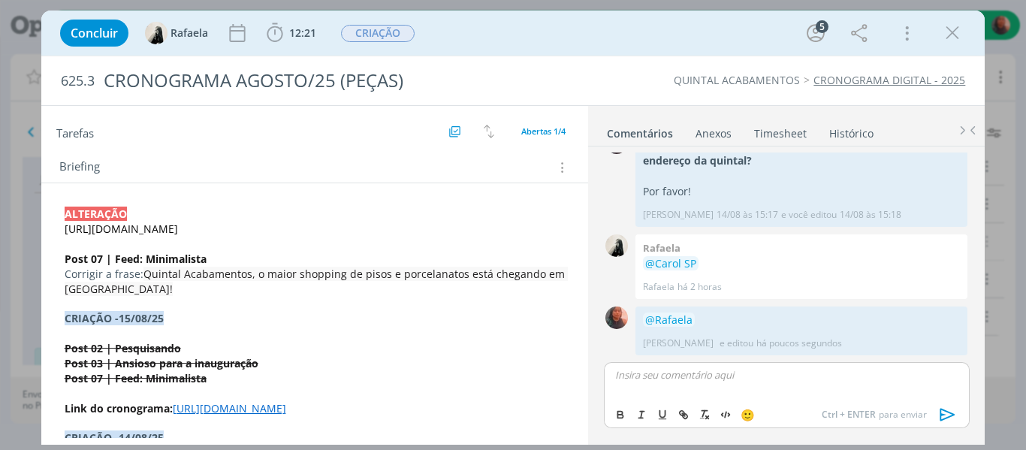
scroll to position [150, 0]
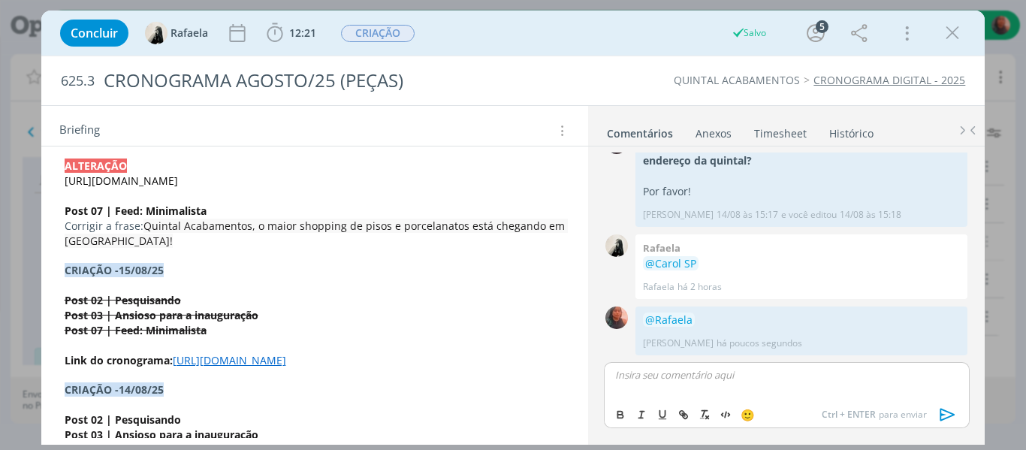
click at [184, 249] on p "Corrigir a frase: Quintal Acabamentos, o maior shopping de pisos e porcelanatos…" at bounding box center [315, 234] width 501 height 30
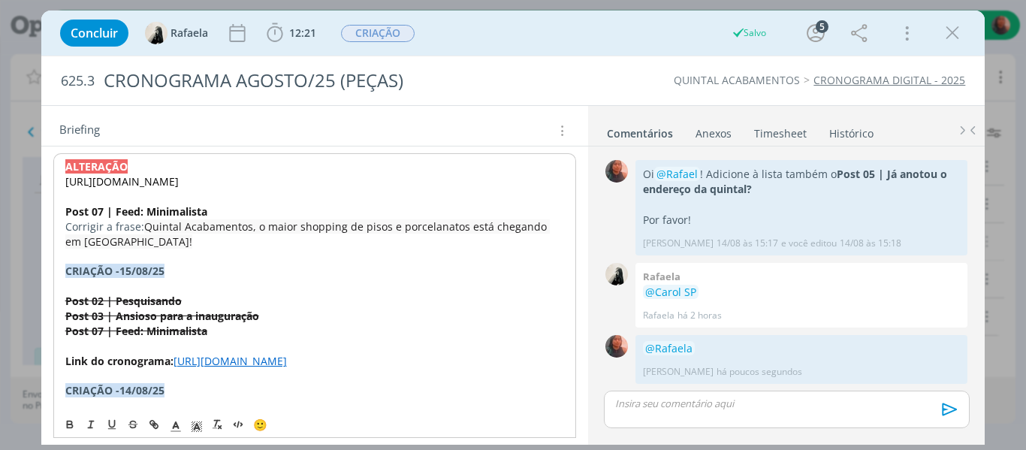
click at [147, 159] on p "ALTERAÇÃO" at bounding box center [314, 166] width 499 height 15
click at [144, 170] on p "ALTERAÇÃO" at bounding box center [314, 166] width 499 height 15
